Goal: Task Accomplishment & Management: Manage account settings

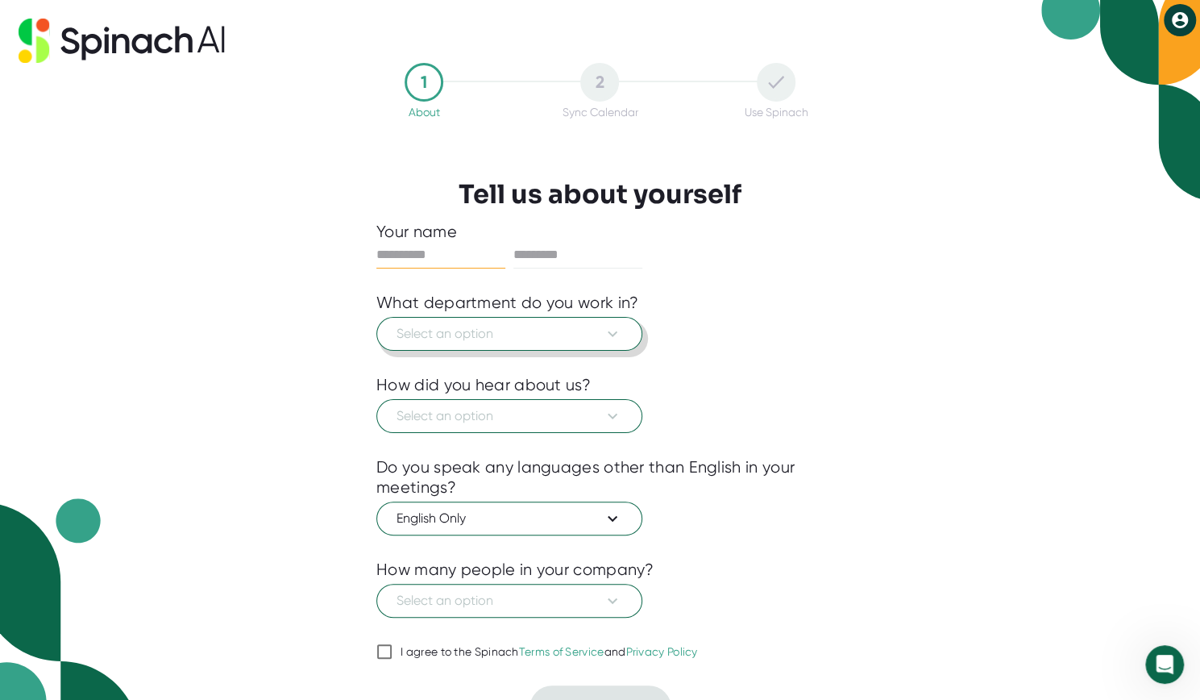
click at [614, 335] on icon at bounding box center [612, 333] width 19 height 19
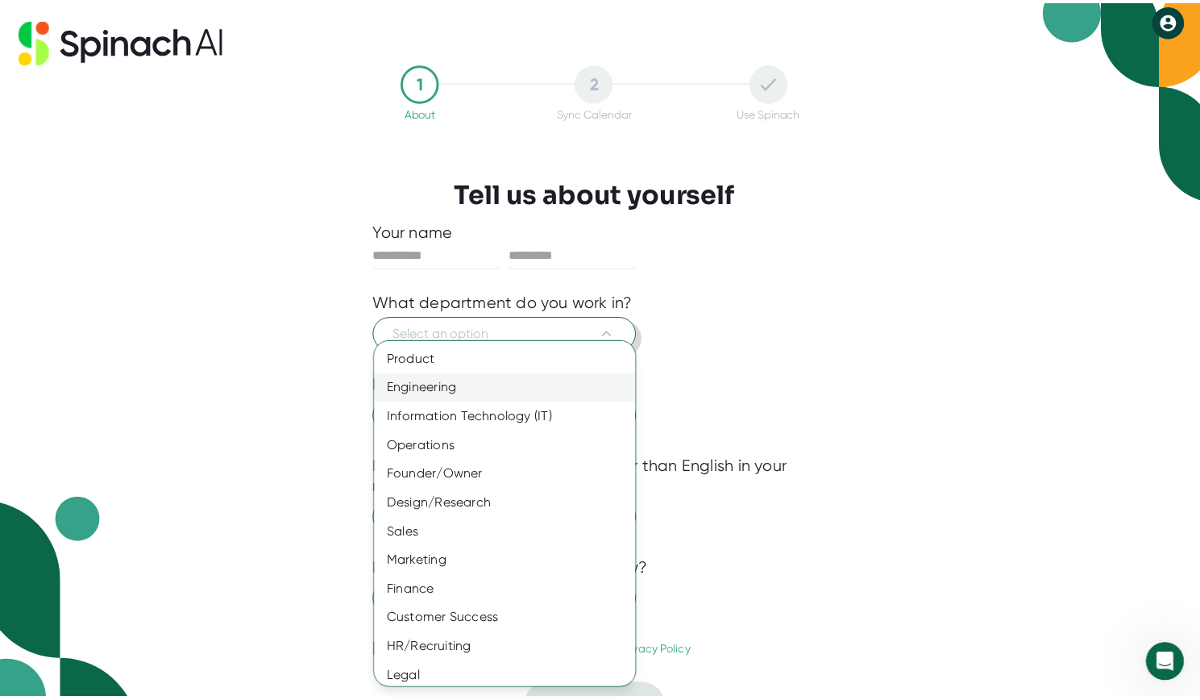
scroll to position [31, 0]
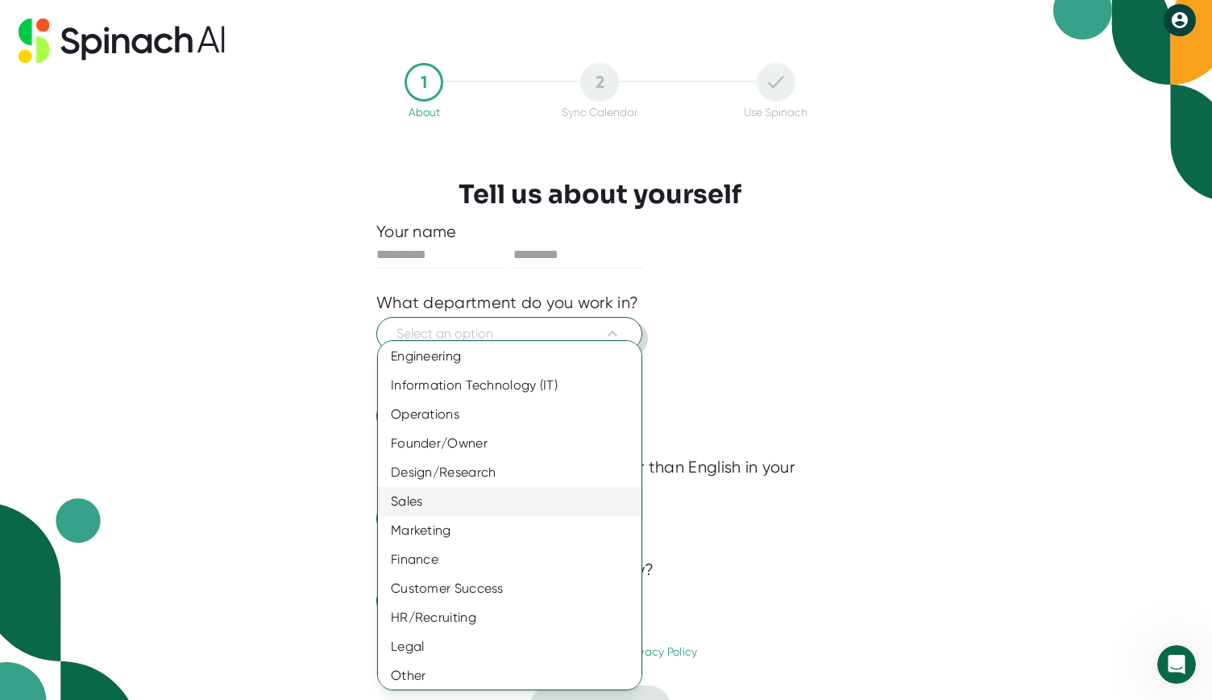
click at [418, 501] on div "Sales" at bounding box center [516, 501] width 276 height 29
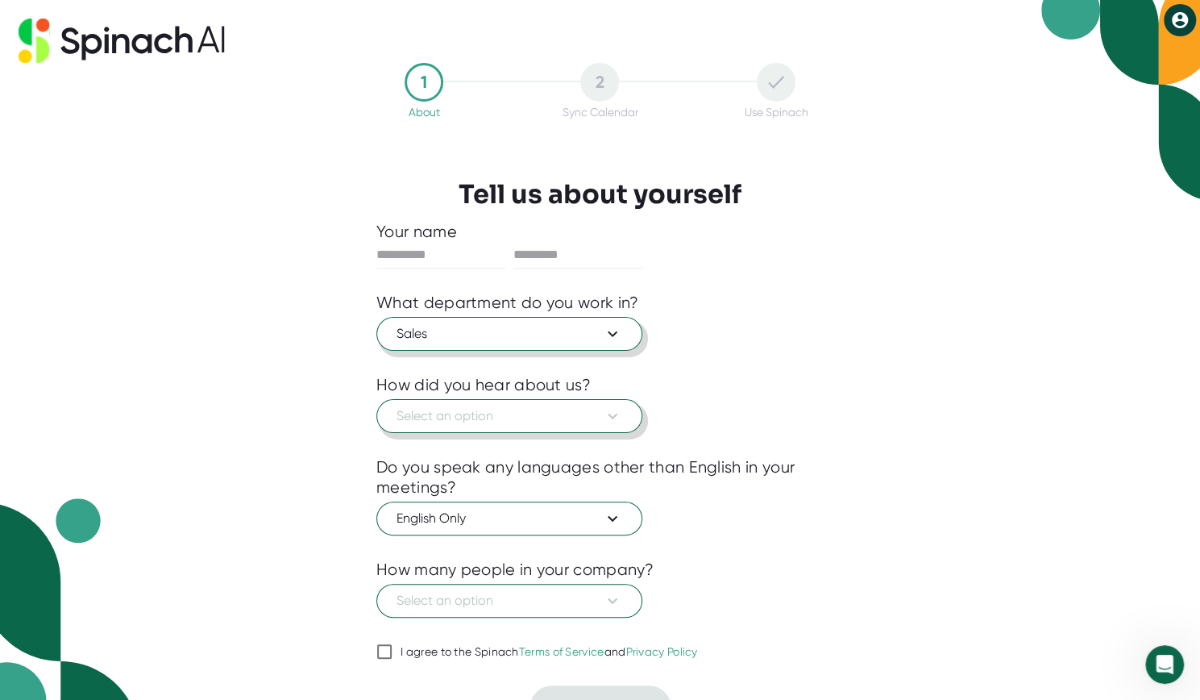
click at [511, 412] on span "Select an option" at bounding box center [510, 415] width 226 height 19
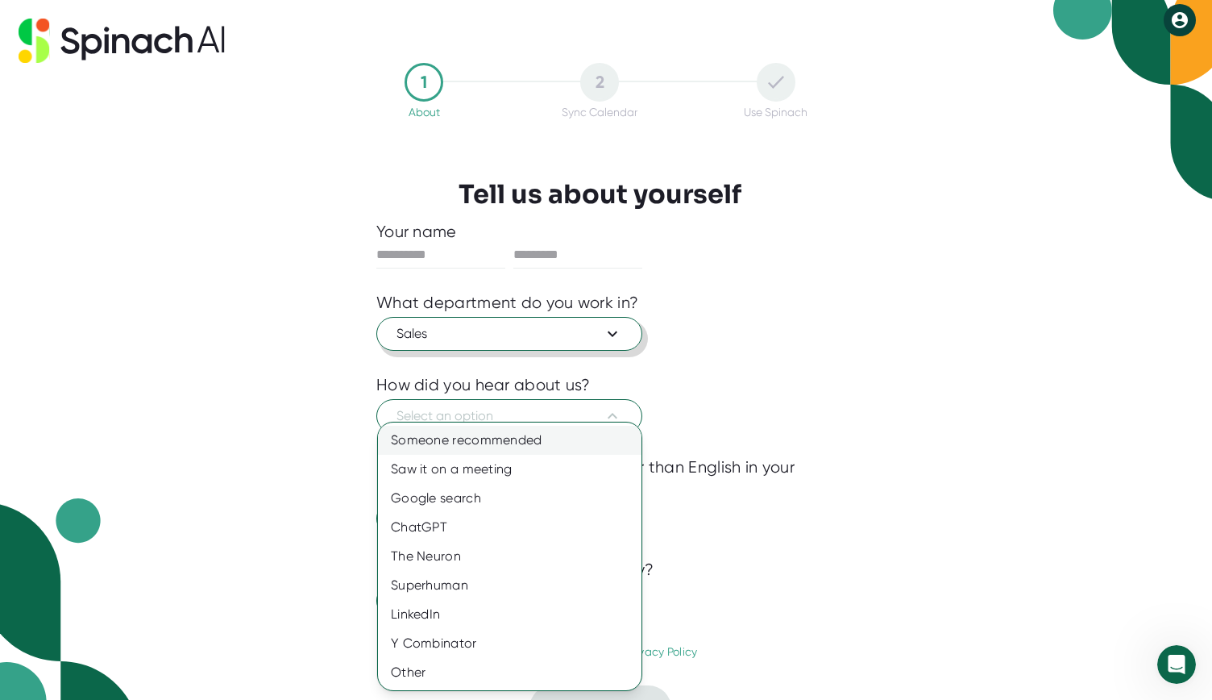
click at [472, 441] on div "Someone recommended" at bounding box center [510, 440] width 264 height 29
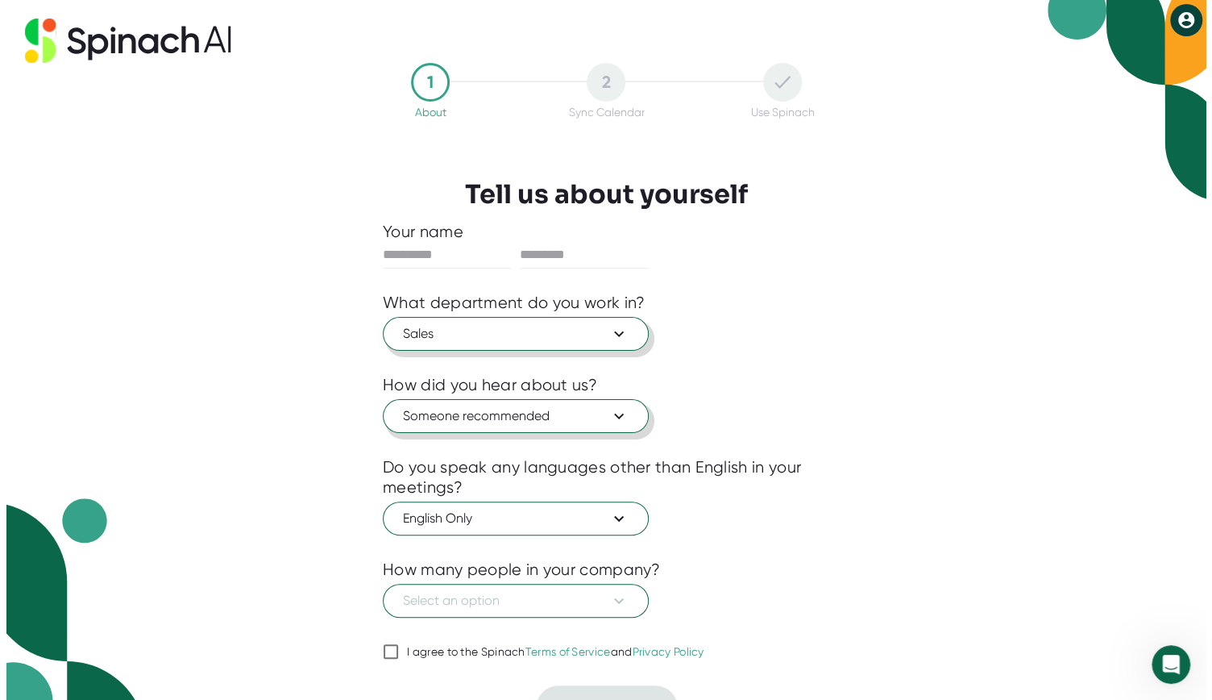
scroll to position [27, 0]
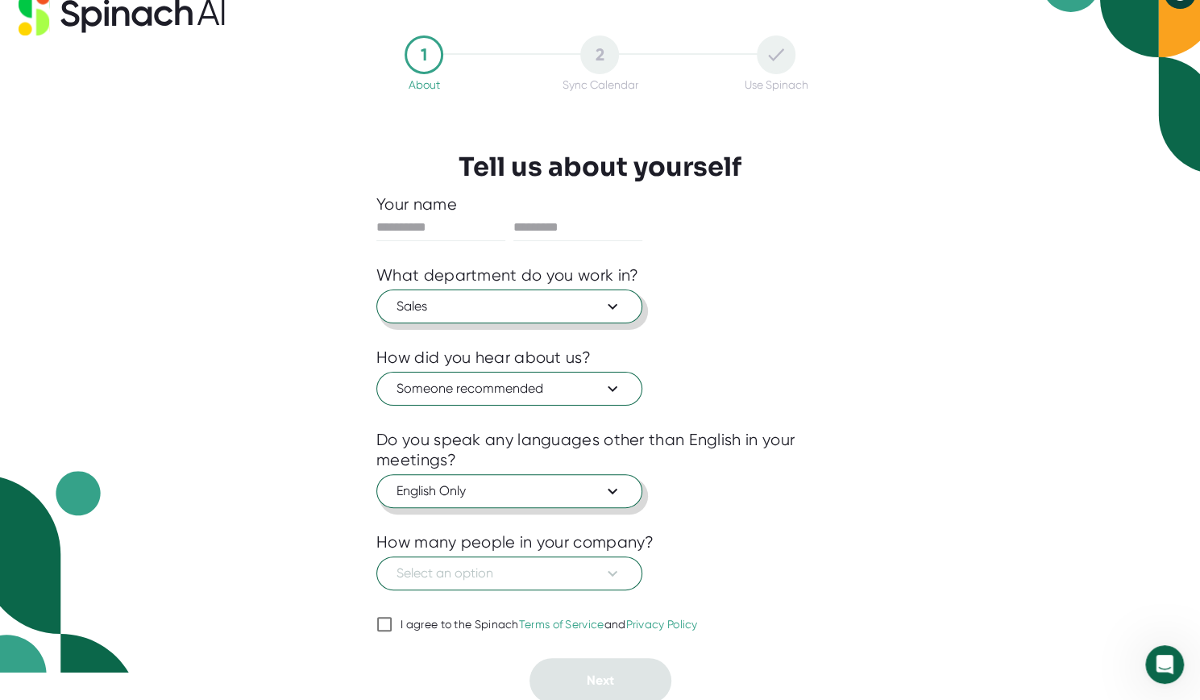
click at [614, 493] on icon at bounding box center [612, 490] width 19 height 19
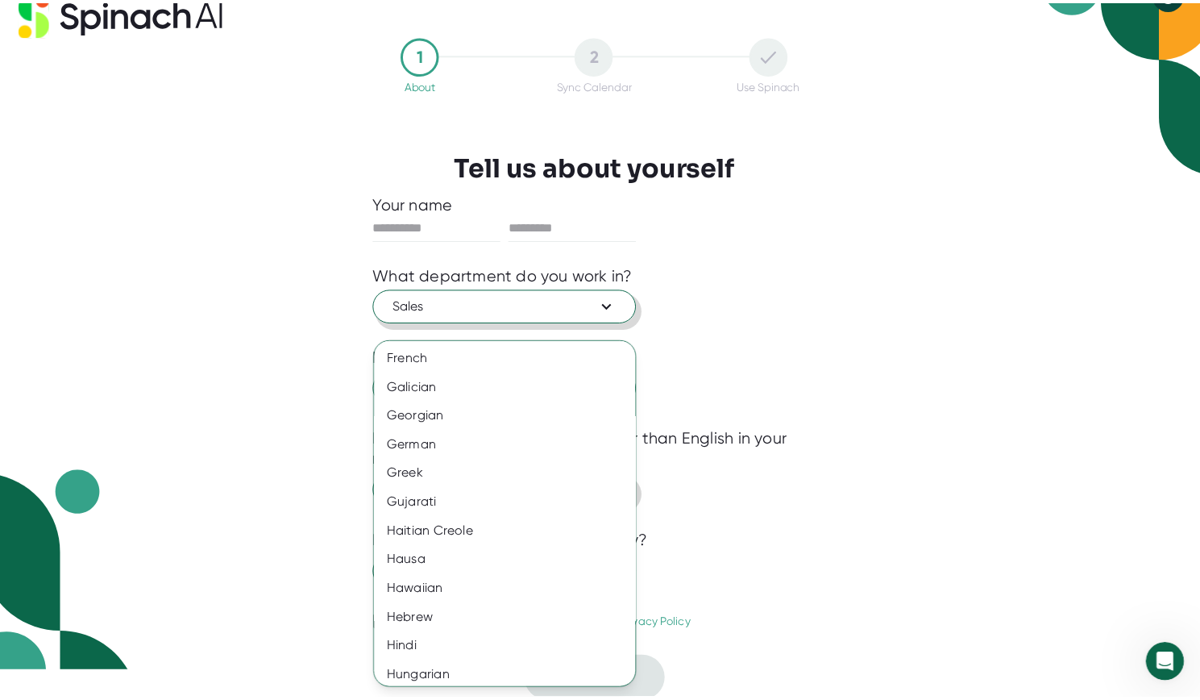
scroll to position [1015, 0]
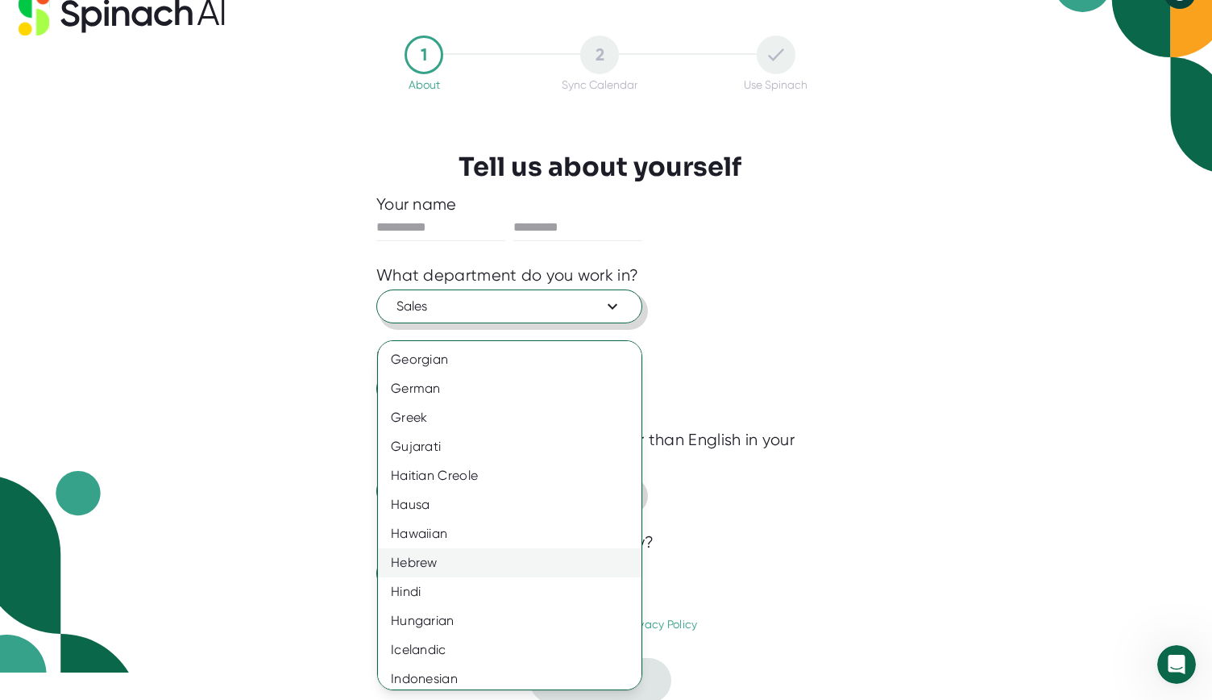
click at [430, 562] on div "Hebrew" at bounding box center [516, 562] width 276 height 29
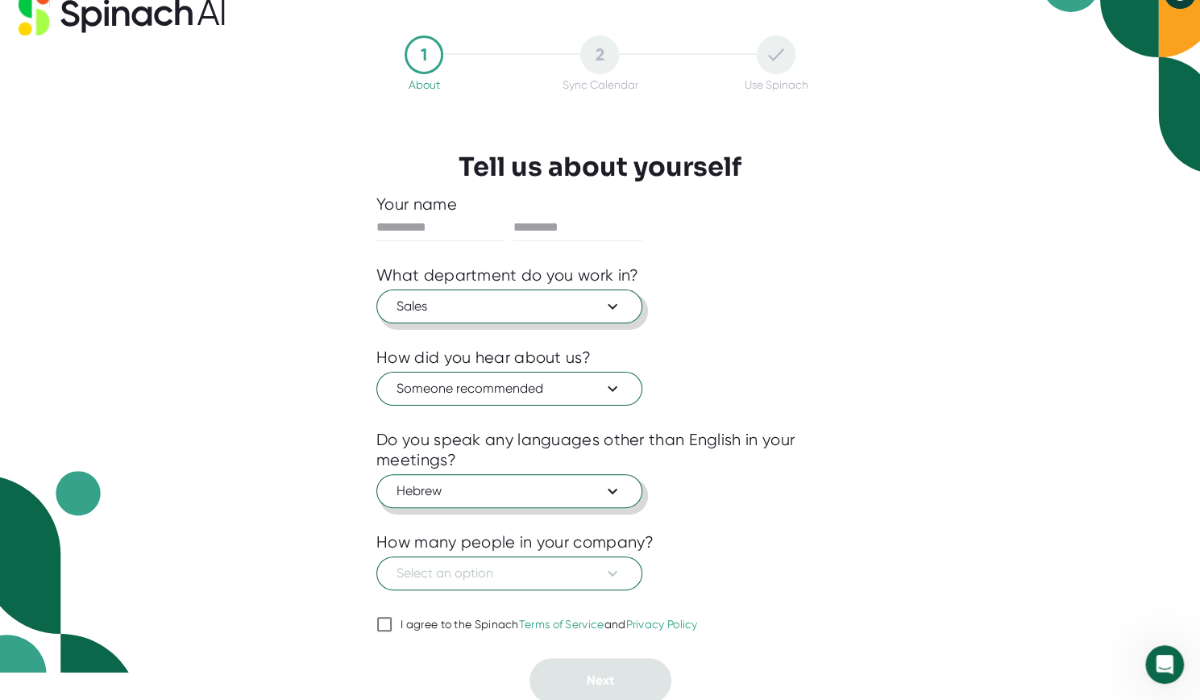
click at [614, 494] on icon at bounding box center [612, 490] width 19 height 19
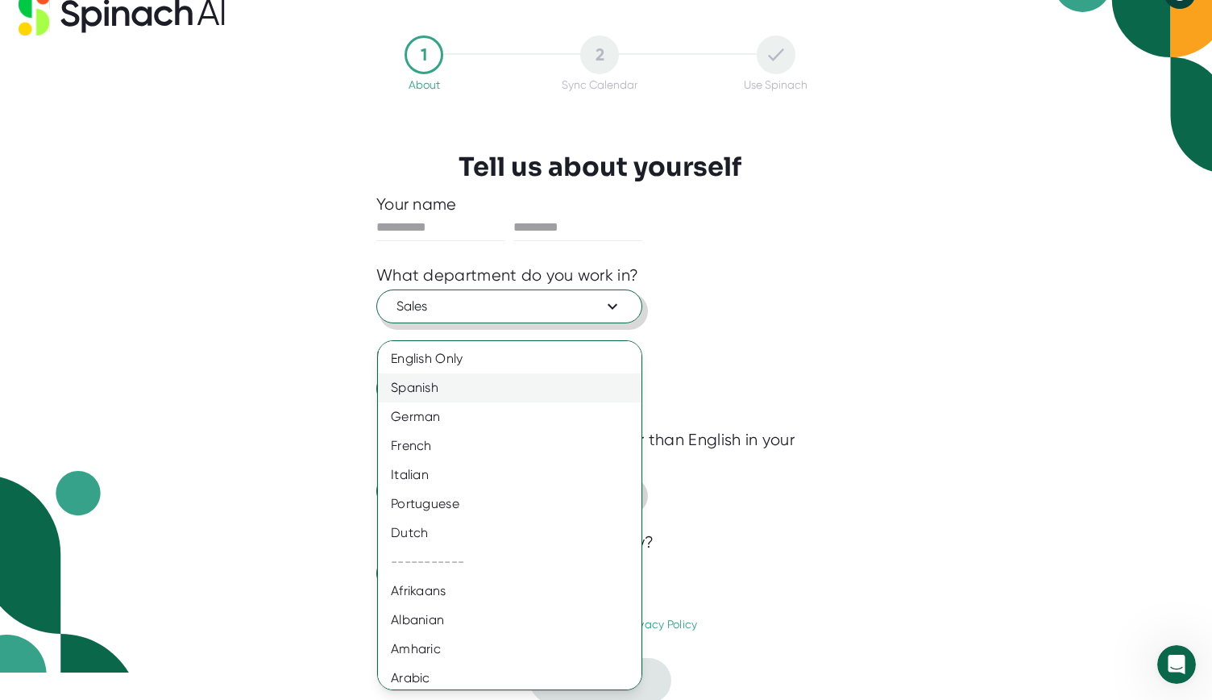
click at [421, 384] on div "Spanish" at bounding box center [516, 387] width 276 height 29
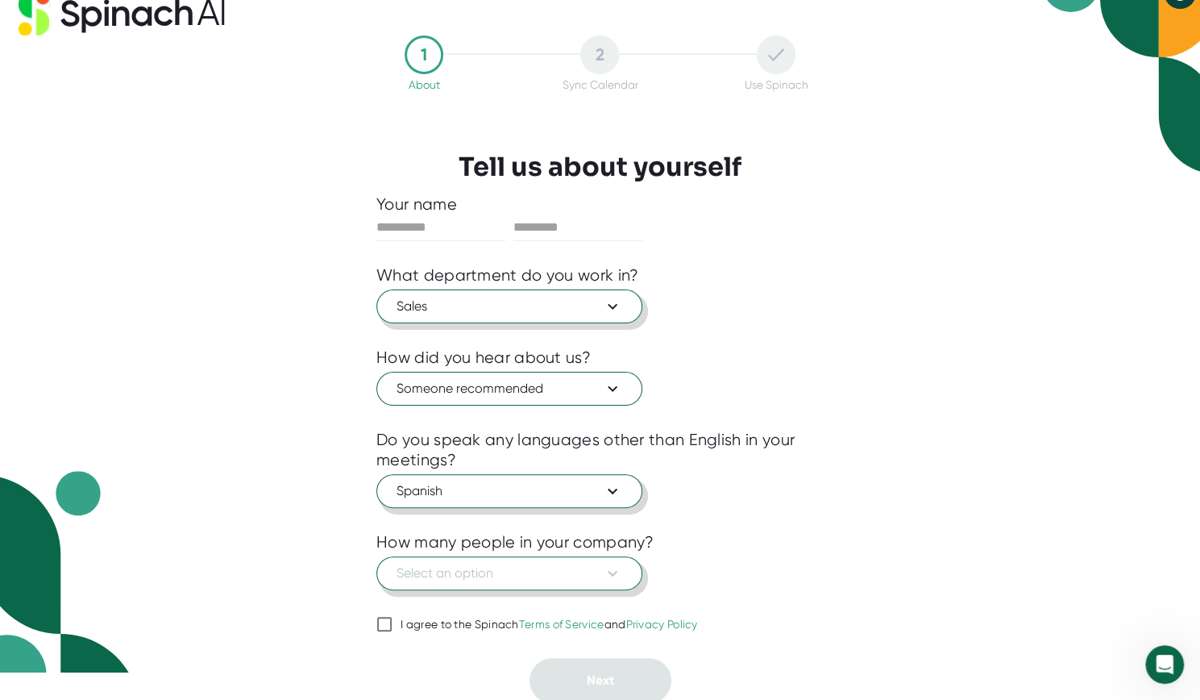
click at [619, 567] on icon at bounding box center [612, 573] width 19 height 19
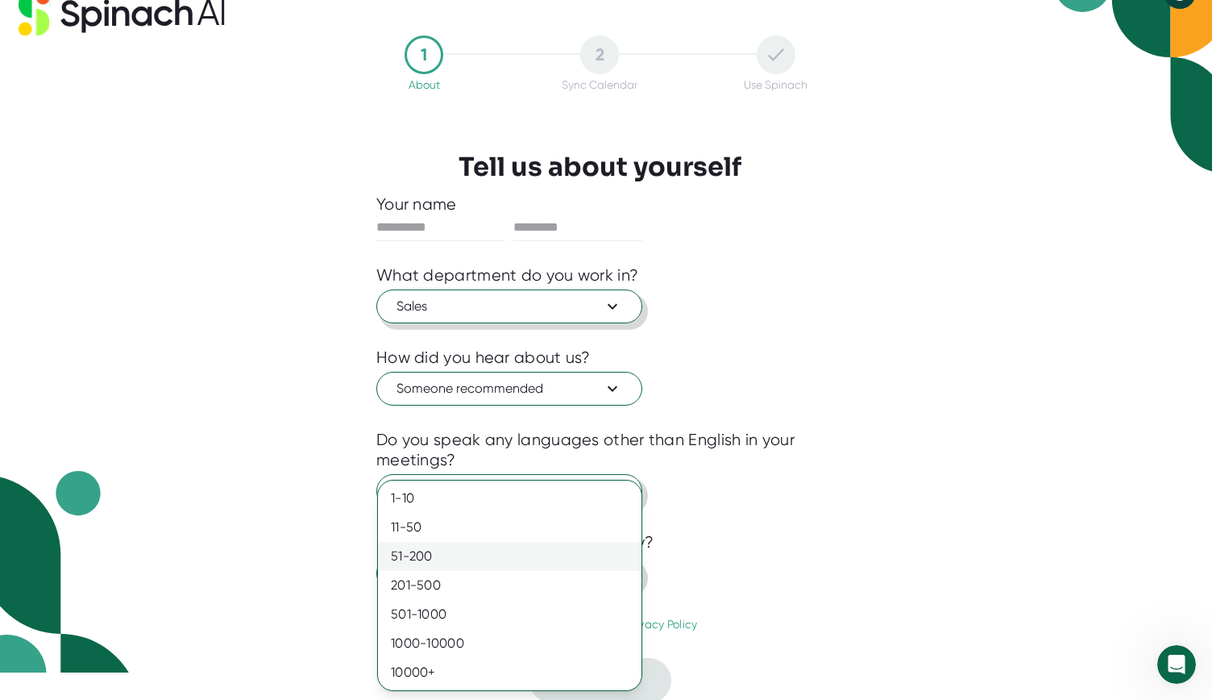
click at [428, 555] on div "51-200" at bounding box center [510, 556] width 264 height 29
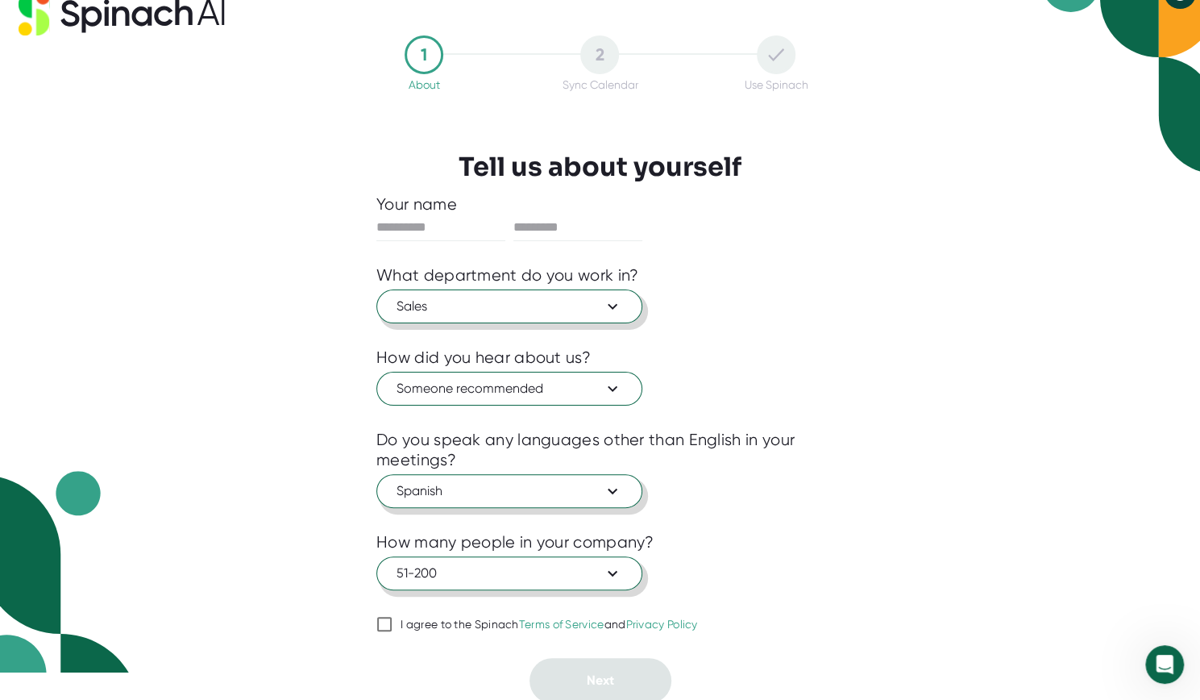
click at [384, 617] on input "I agree to the Spinach Terms of Service and Privacy Policy" at bounding box center [384, 623] width 16 height 19
checkbox input "true"
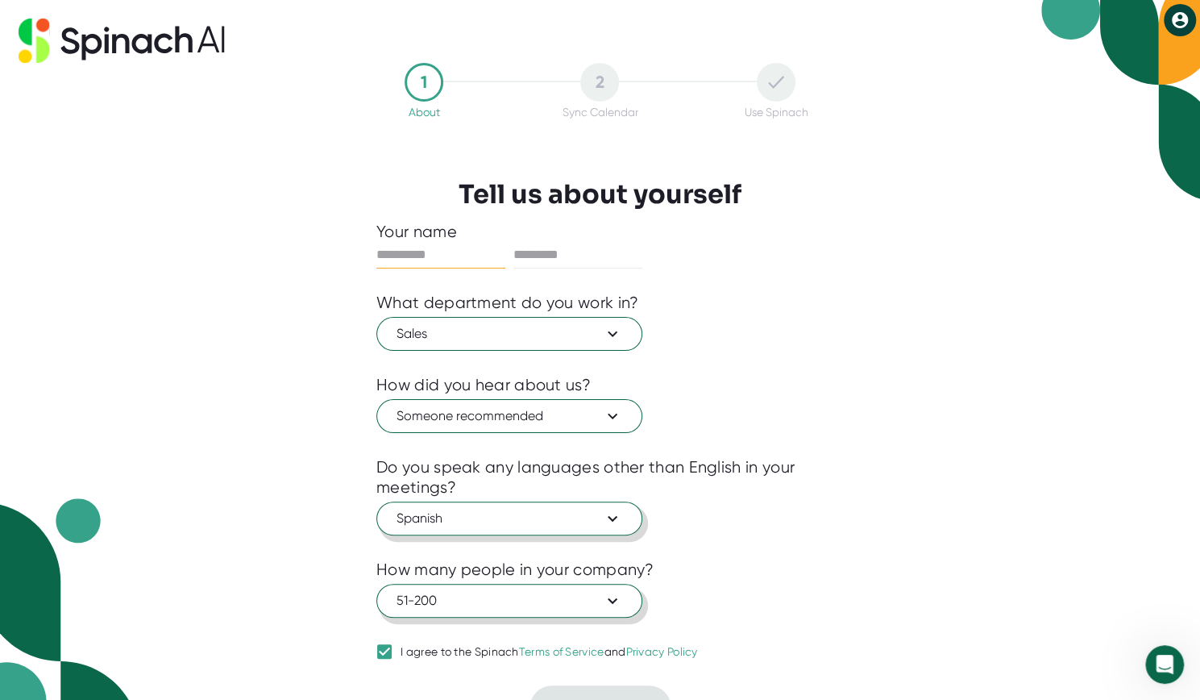
click at [435, 264] on input "text" at bounding box center [440, 255] width 129 height 26
type input "*****"
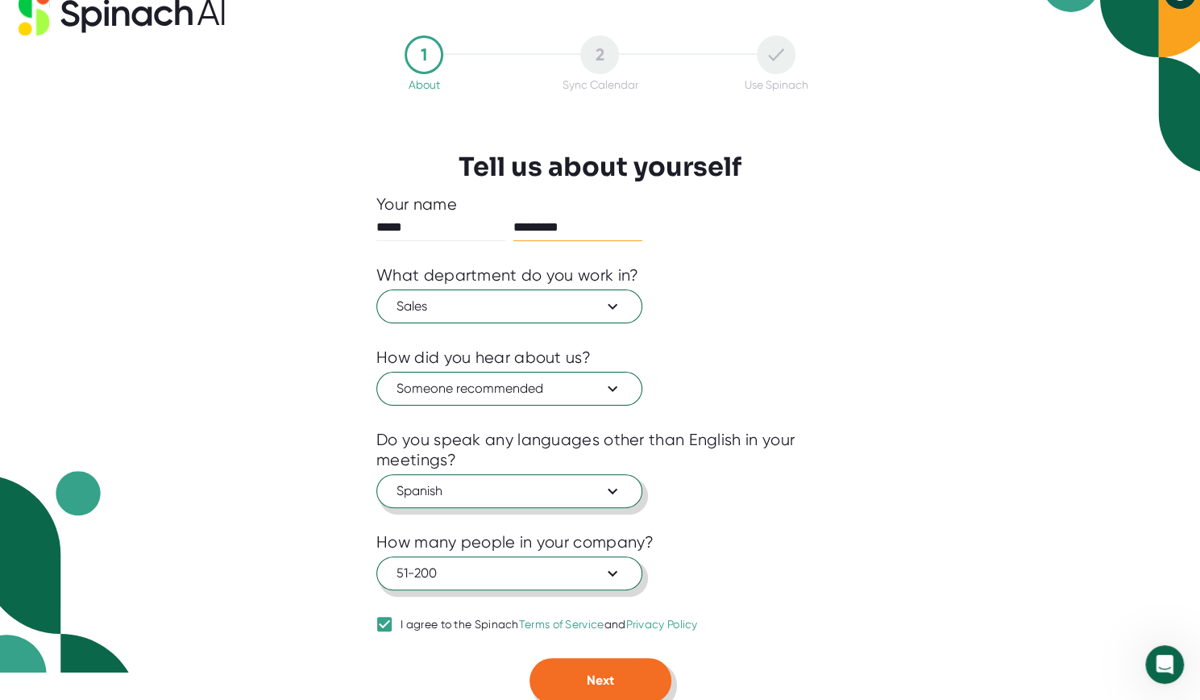
type input "*********"
click at [576, 675] on button "Next" at bounding box center [601, 680] width 142 height 45
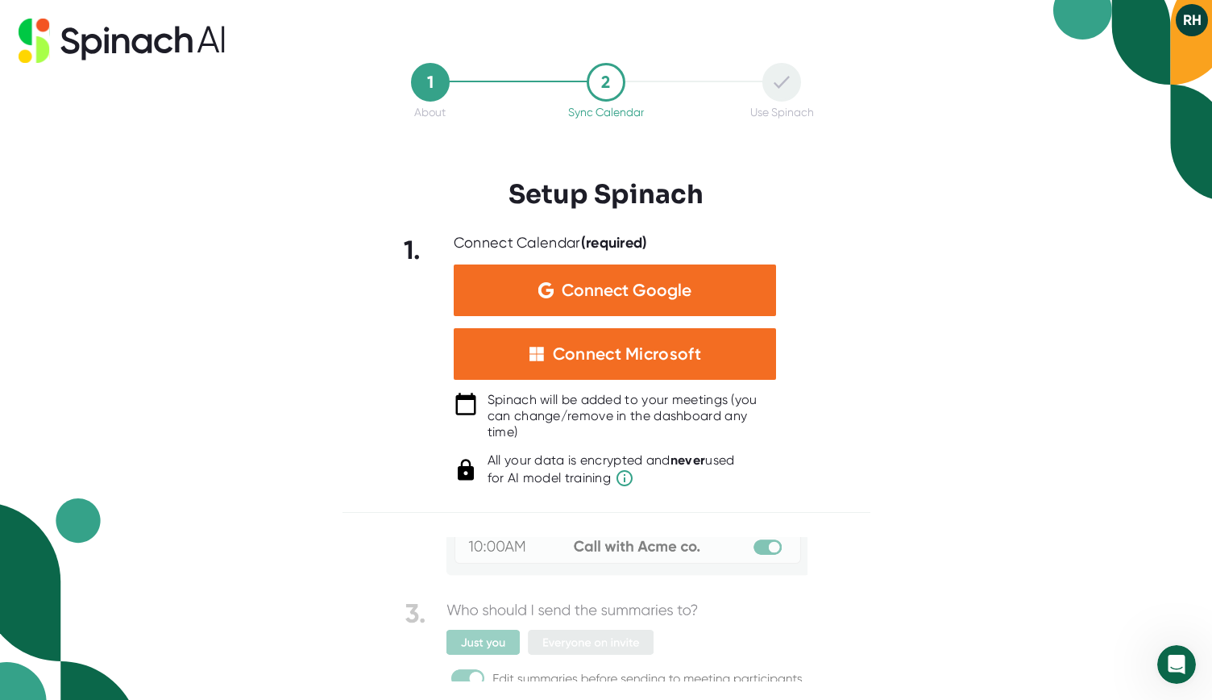
scroll to position [173, 0]
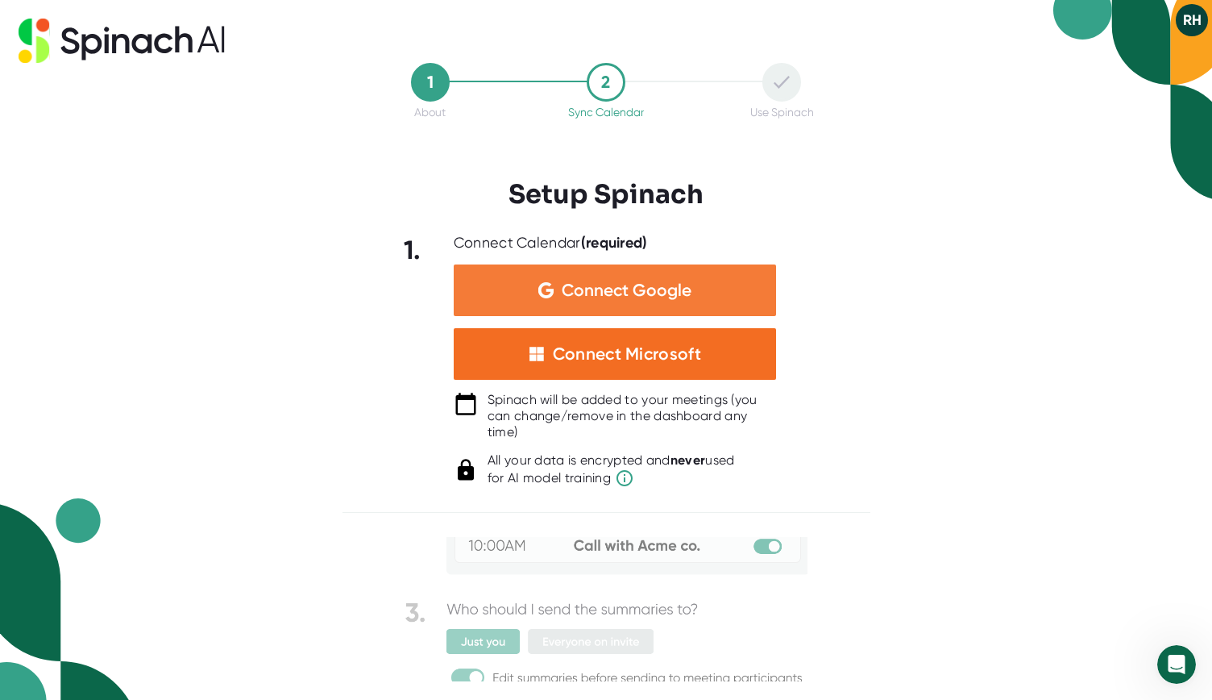
click at [641, 293] on span "Connect Google" at bounding box center [627, 290] width 130 height 16
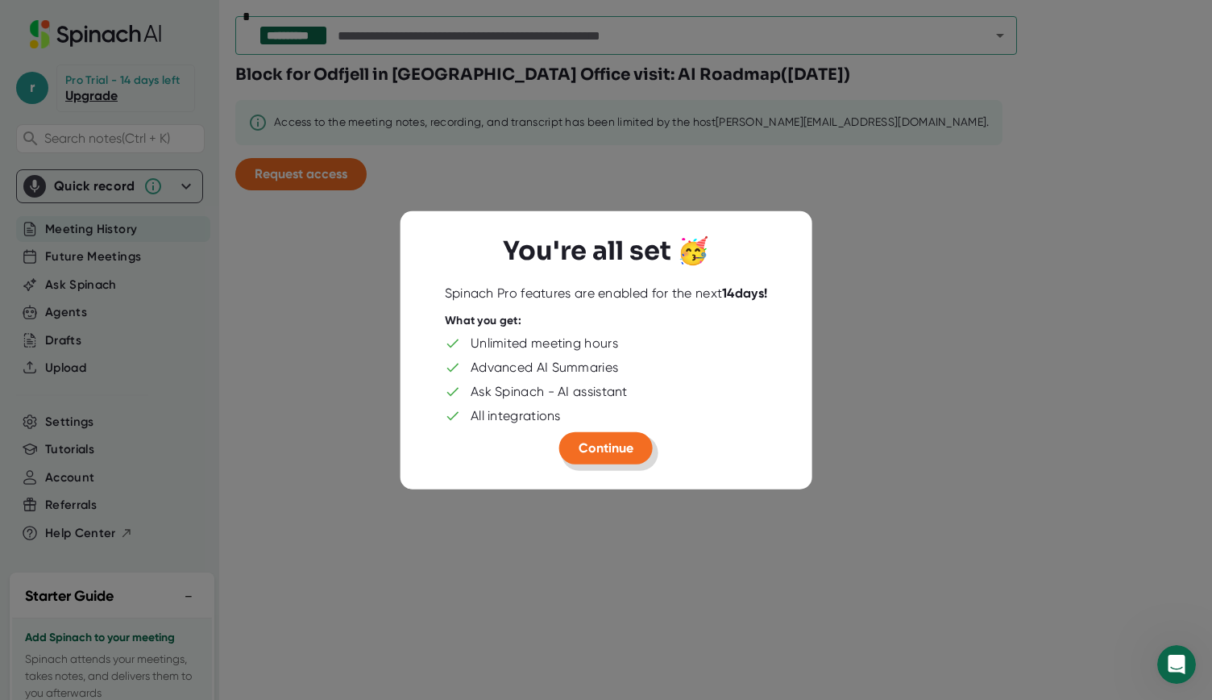
click at [605, 446] on span "Continue" at bounding box center [606, 447] width 55 height 15
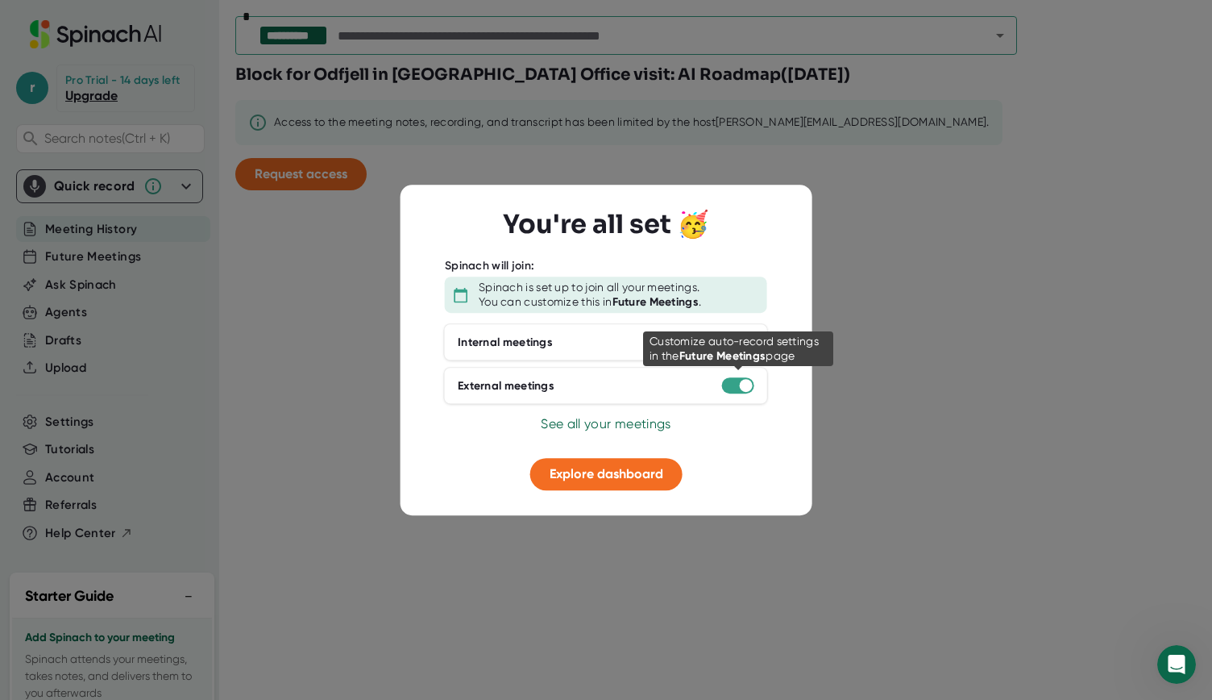
click at [743, 383] on div at bounding box center [746, 385] width 13 height 13
click at [725, 385] on div at bounding box center [738, 385] width 32 height 16
click at [589, 472] on span "Explore dashboard" at bounding box center [607, 473] width 114 height 15
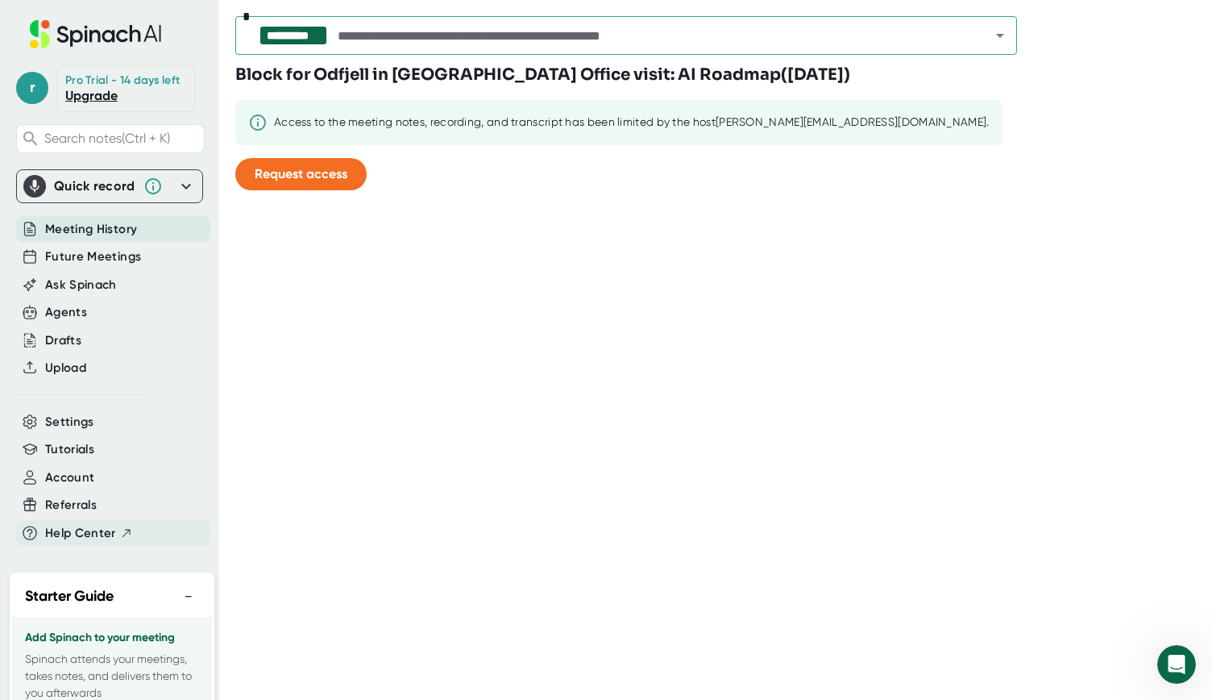
scroll to position [130, 0]
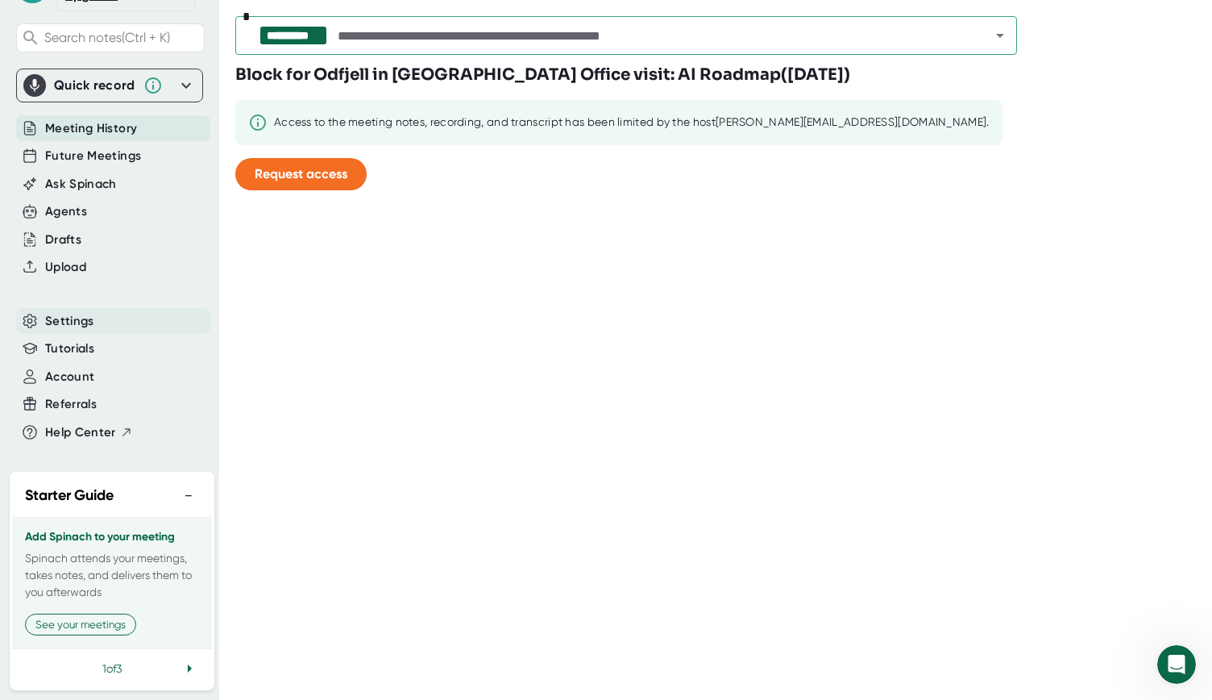
click at [60, 312] on span "Settings" at bounding box center [69, 321] width 49 height 19
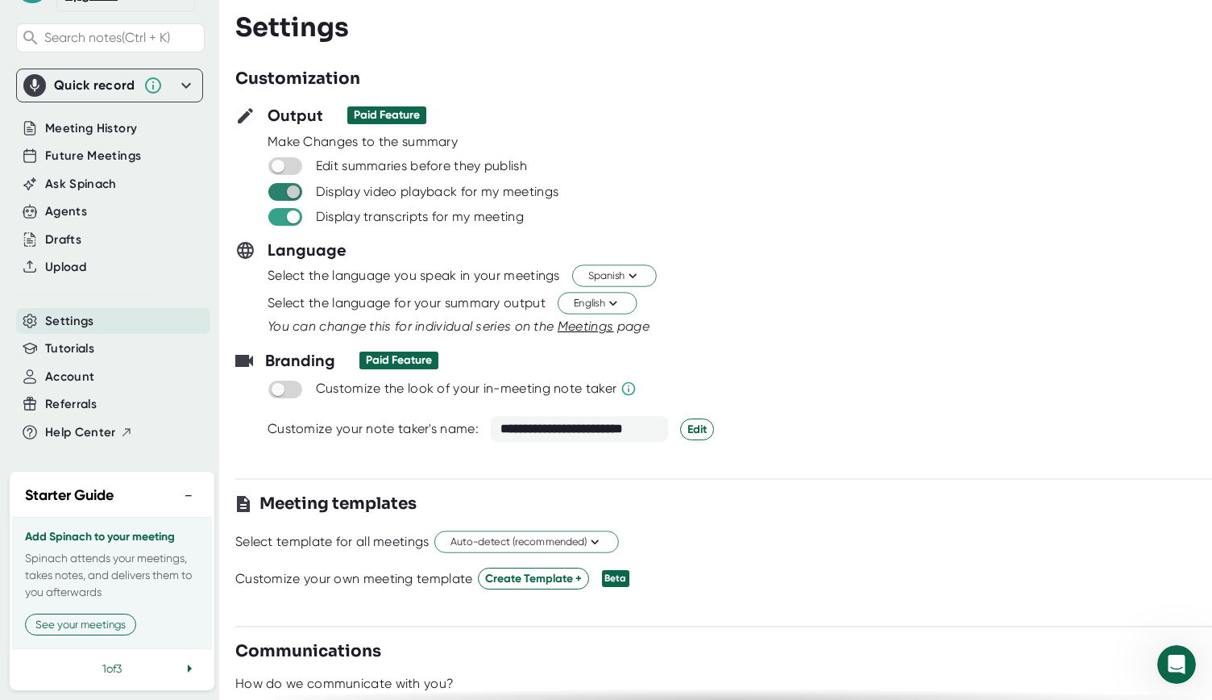
click at [293, 189] on input "checkbox" at bounding box center [293, 192] width 46 height 15
checkbox input "false"
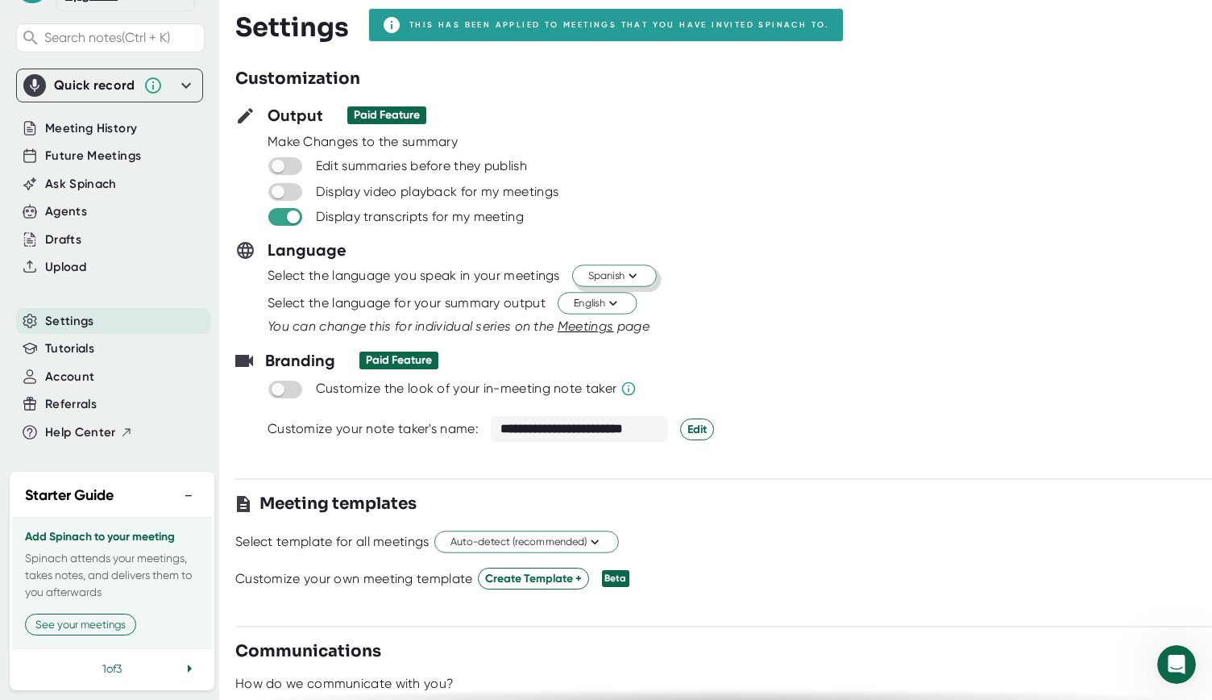
click at [638, 277] on icon at bounding box center [632, 275] width 15 height 15
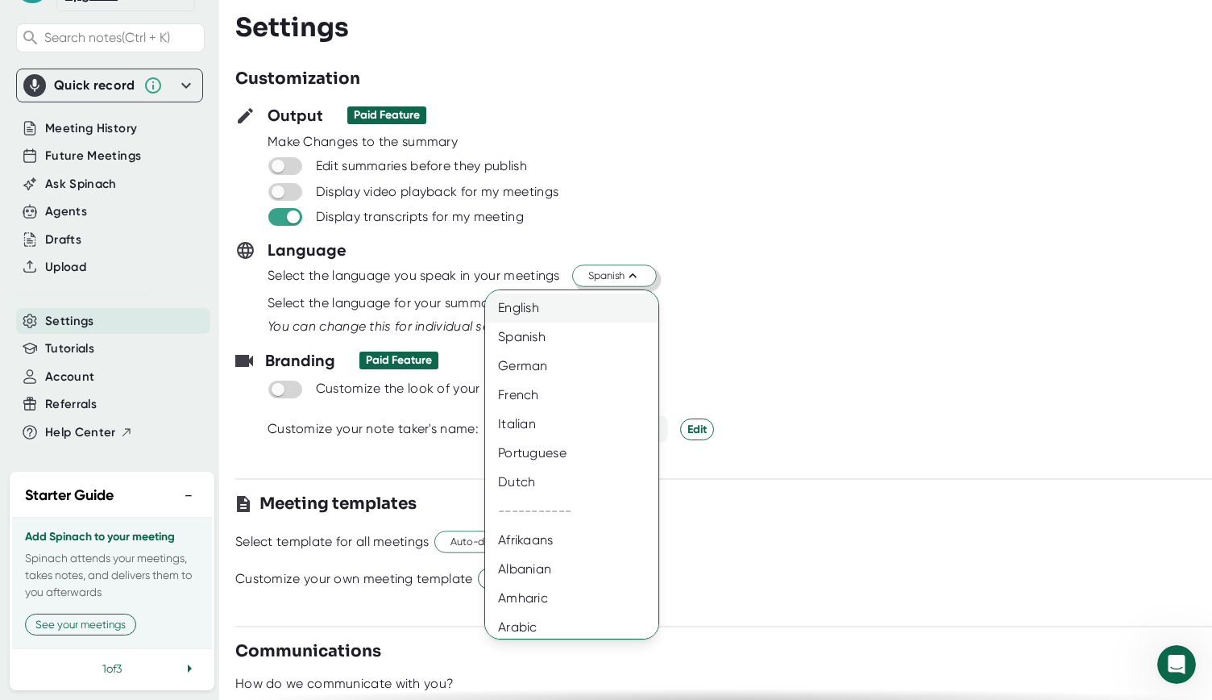
click at [535, 310] on div "English" at bounding box center [577, 307] width 185 height 29
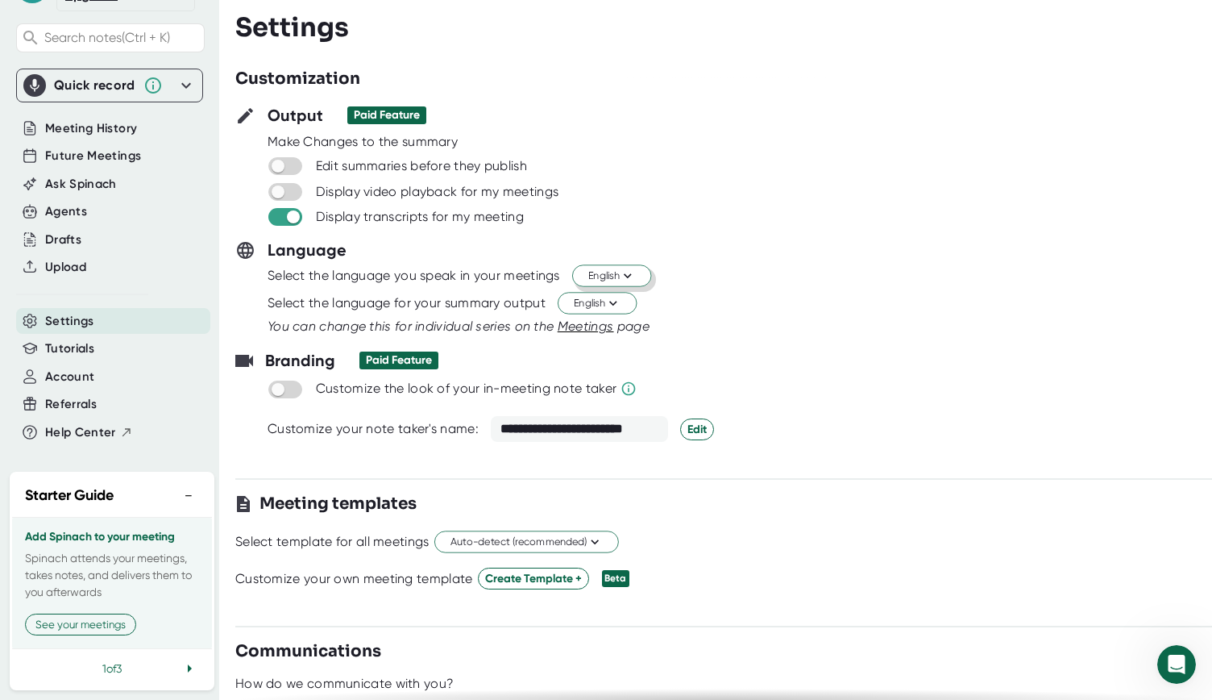
click at [177, 76] on icon at bounding box center [186, 85] width 19 height 19
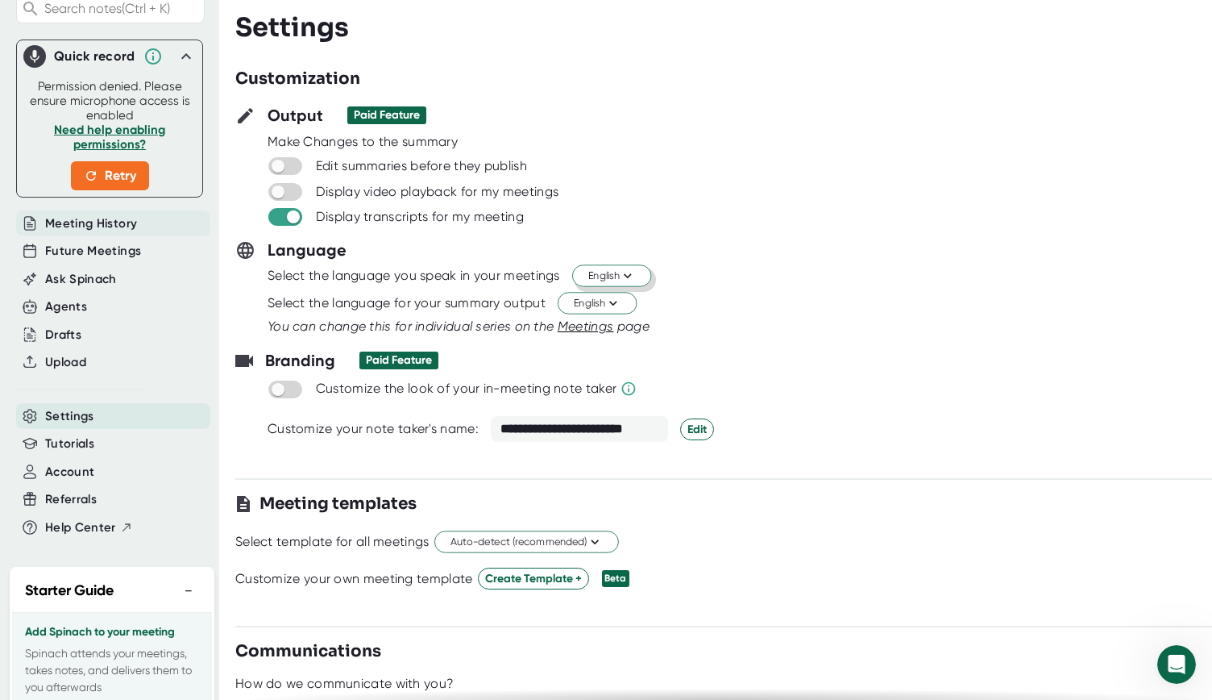
click at [62, 233] on span "Meeting History" at bounding box center [91, 223] width 92 height 19
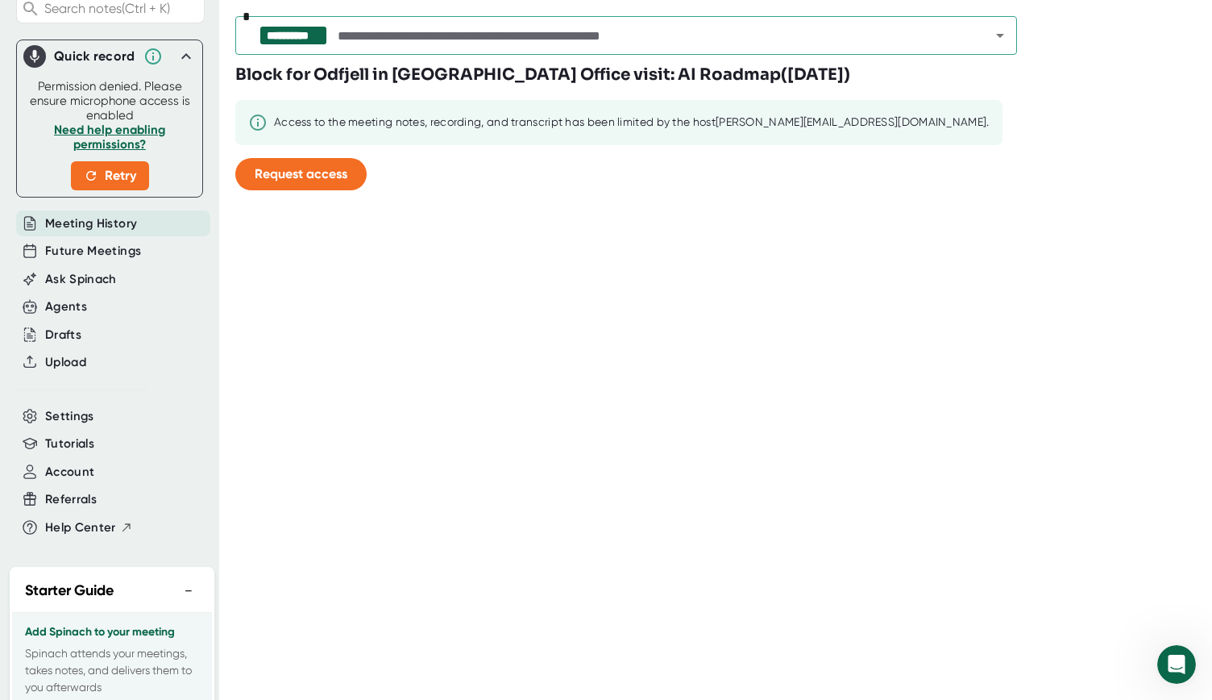
click at [519, 344] on div "**********" at bounding box center [723, 350] width 977 height 700
click at [61, 260] on span "Future Meetings" at bounding box center [93, 251] width 96 height 19
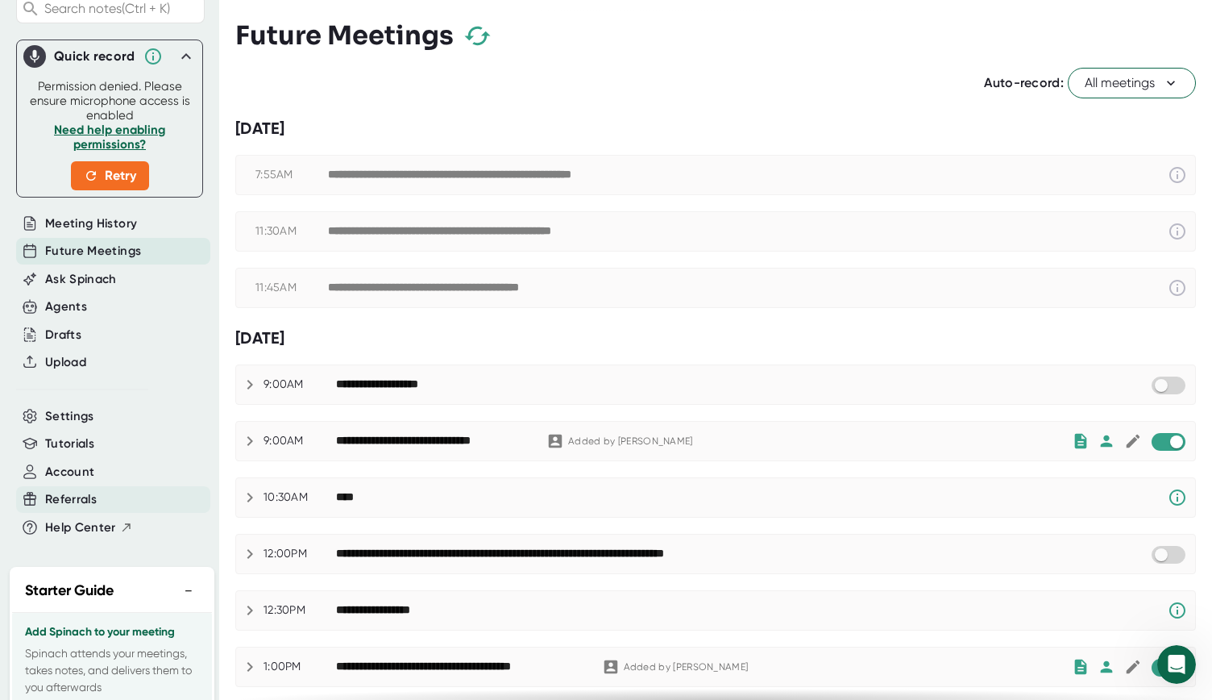
scroll to position [252, 0]
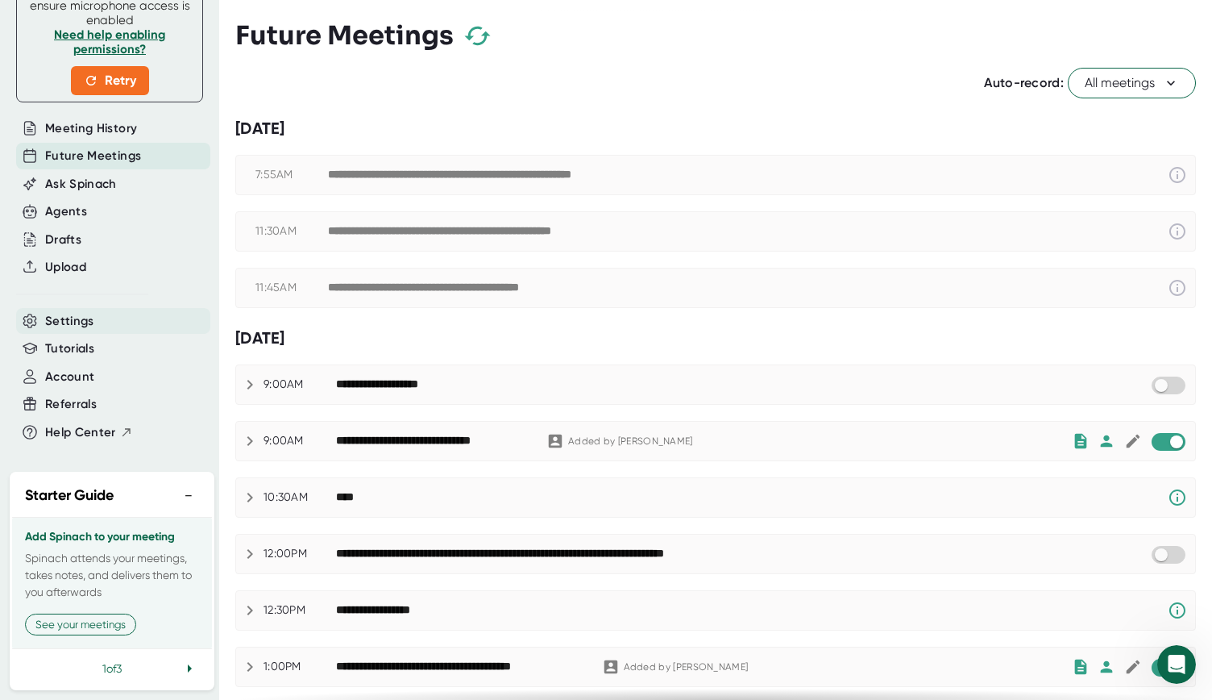
click at [70, 312] on span "Settings" at bounding box center [69, 321] width 49 height 19
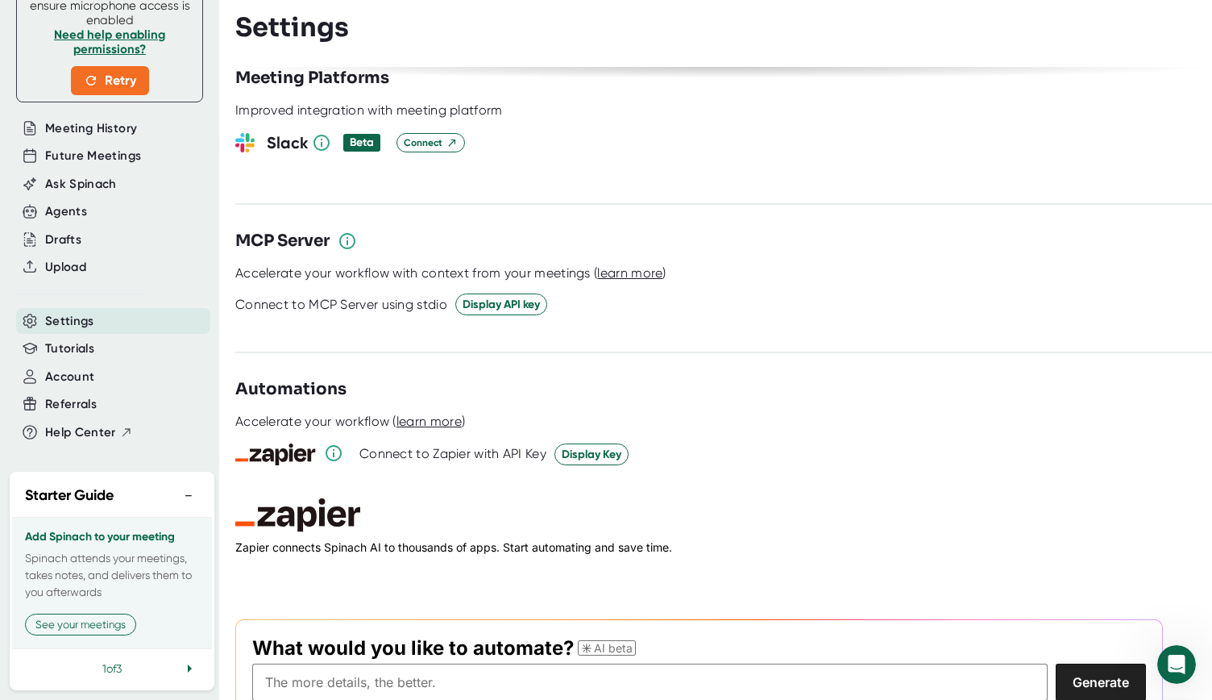
scroll to position [2062, 0]
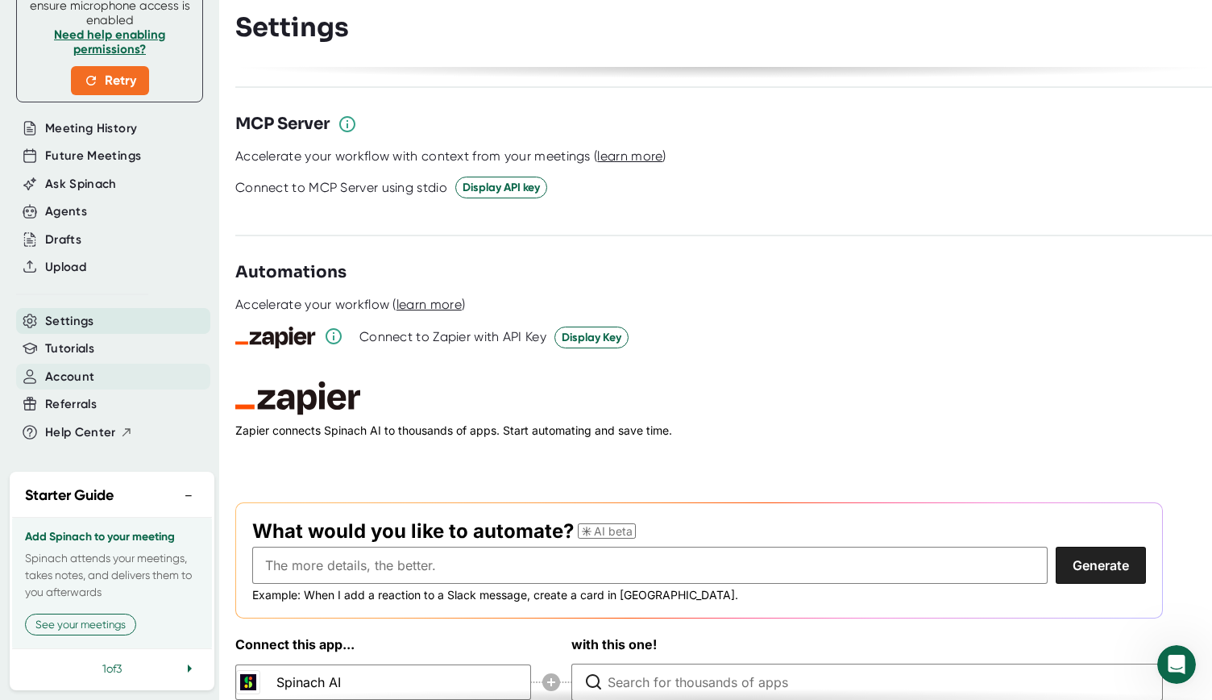
click at [63, 368] on span "Account" at bounding box center [69, 377] width 49 height 19
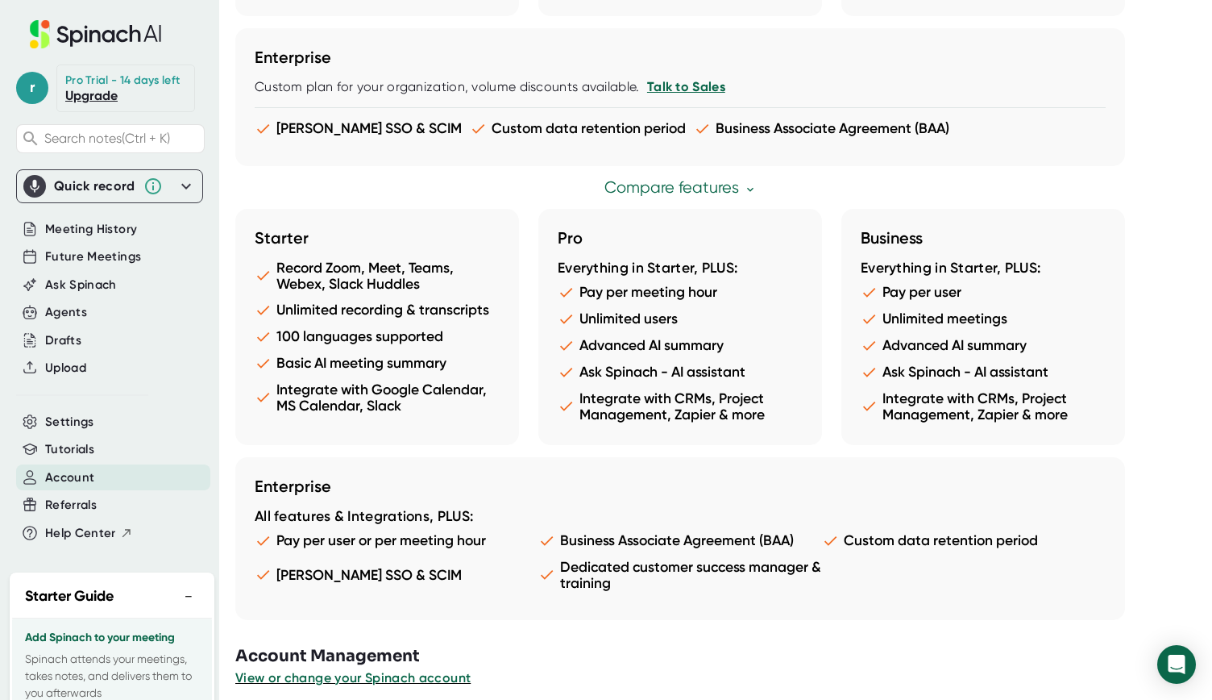
scroll to position [807, 0]
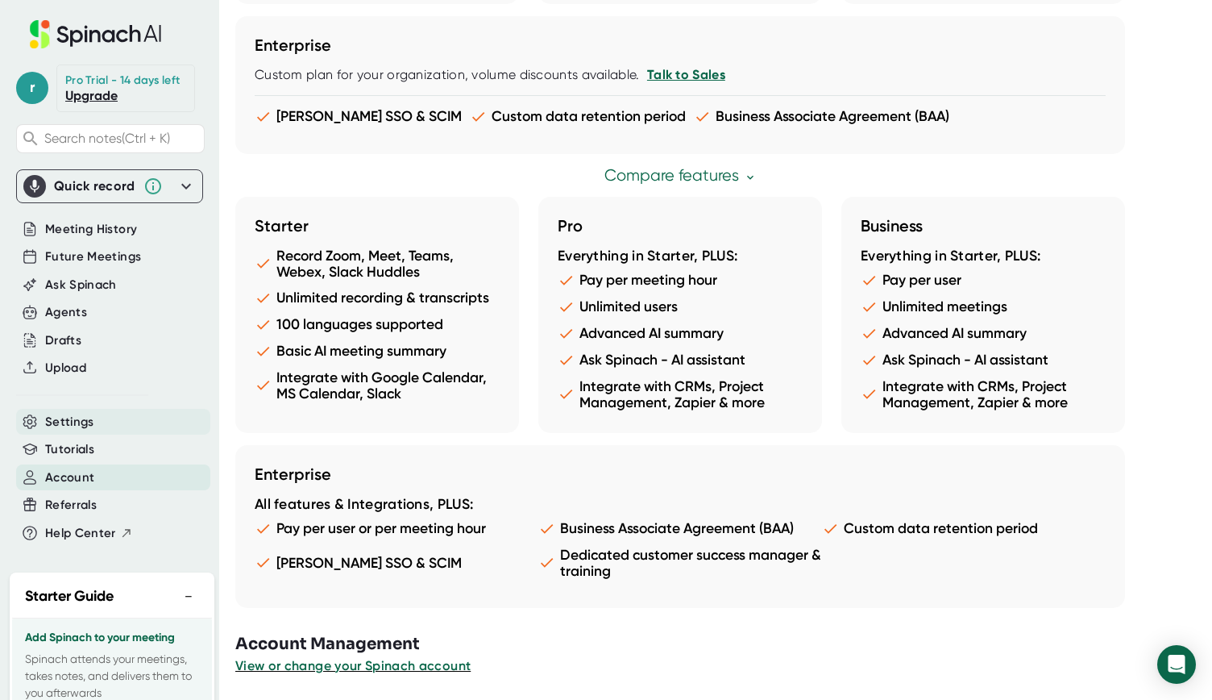
click at [56, 431] on span "Settings" at bounding box center [69, 422] width 49 height 19
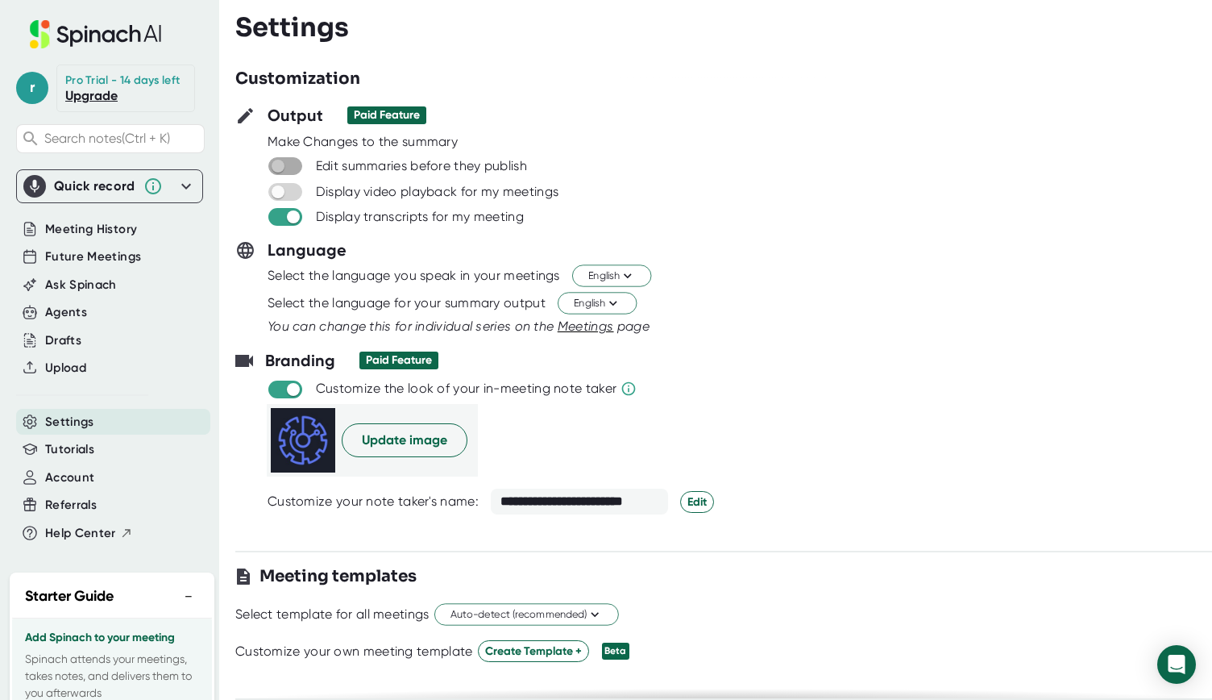
click at [279, 164] on input "checkbox" at bounding box center [278, 166] width 46 height 15
checkbox input "true"
